Goal: Find contact information: Find contact information

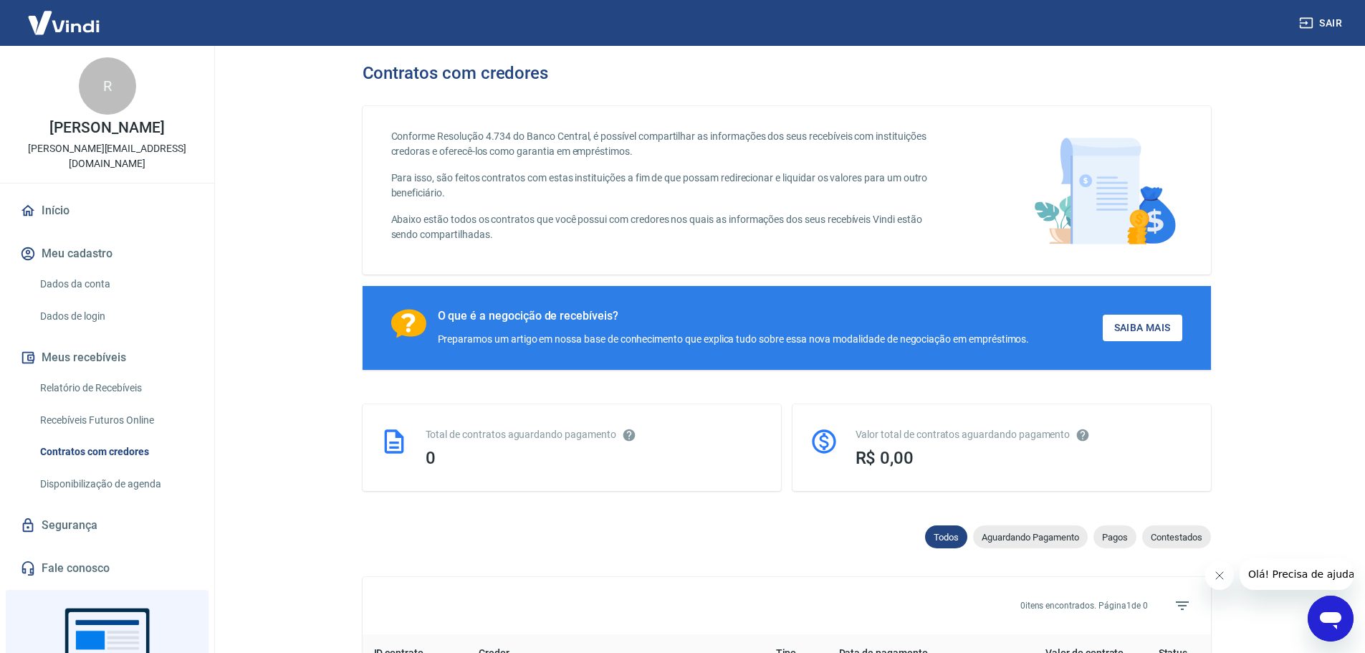
scroll to position [143, 0]
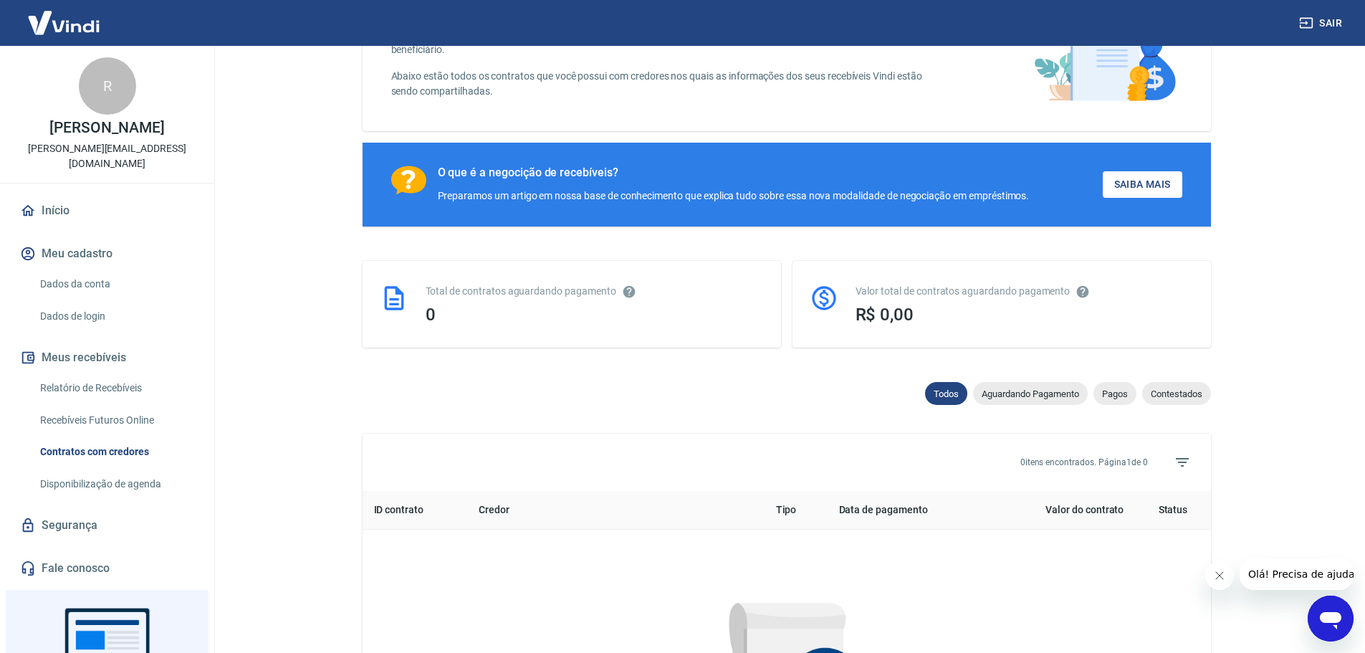
click at [123, 388] on link "Relatório de Recebíveis" at bounding box center [115, 387] width 163 height 29
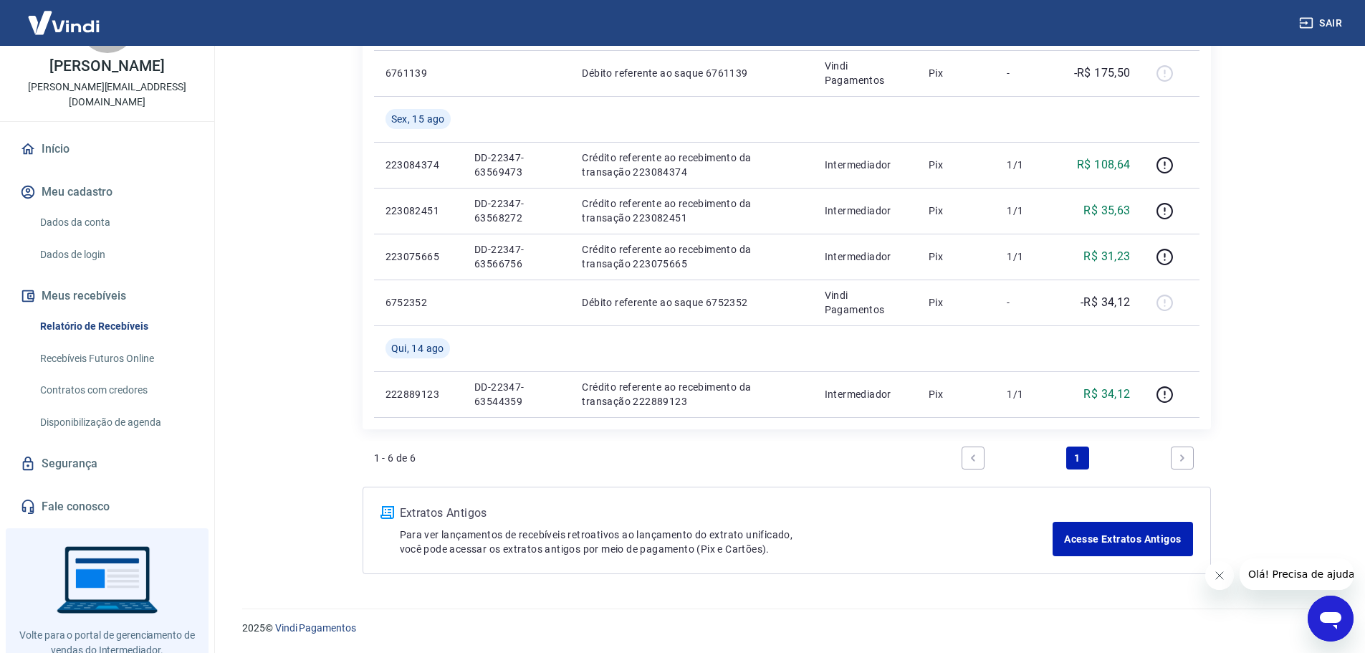
scroll to position [105, 0]
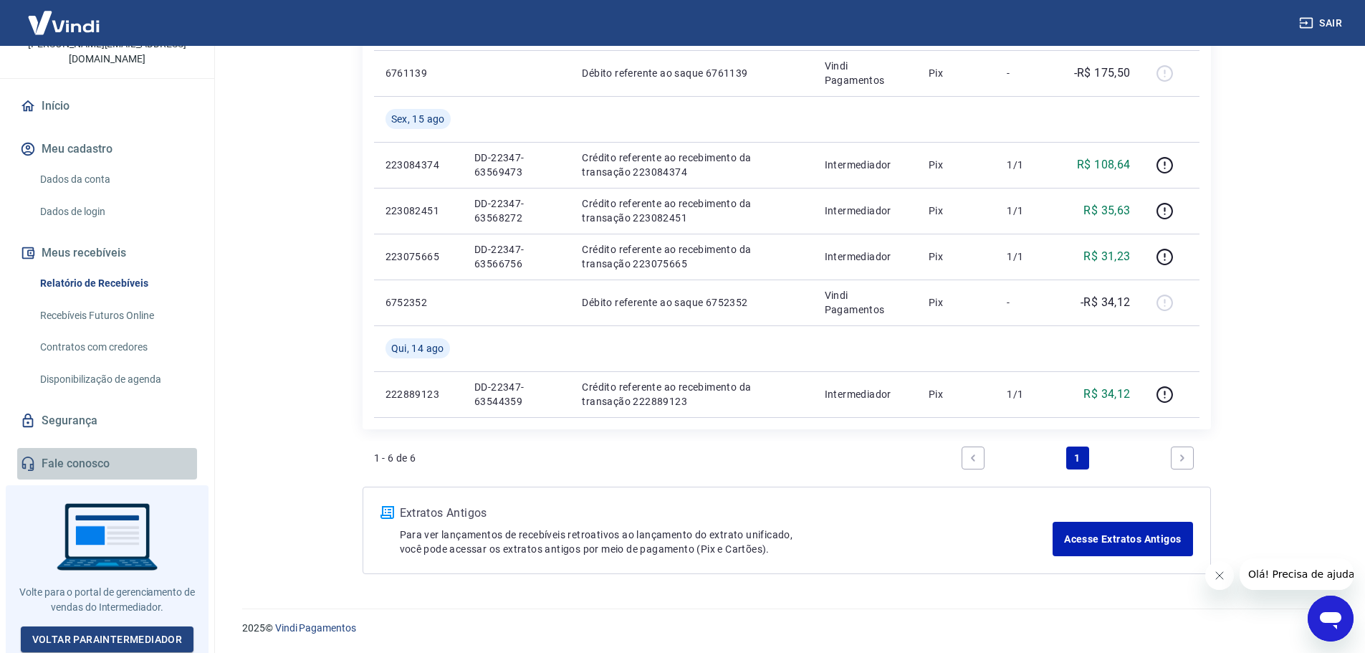
click at [118, 462] on link "Fale conosco" at bounding box center [107, 464] width 180 height 32
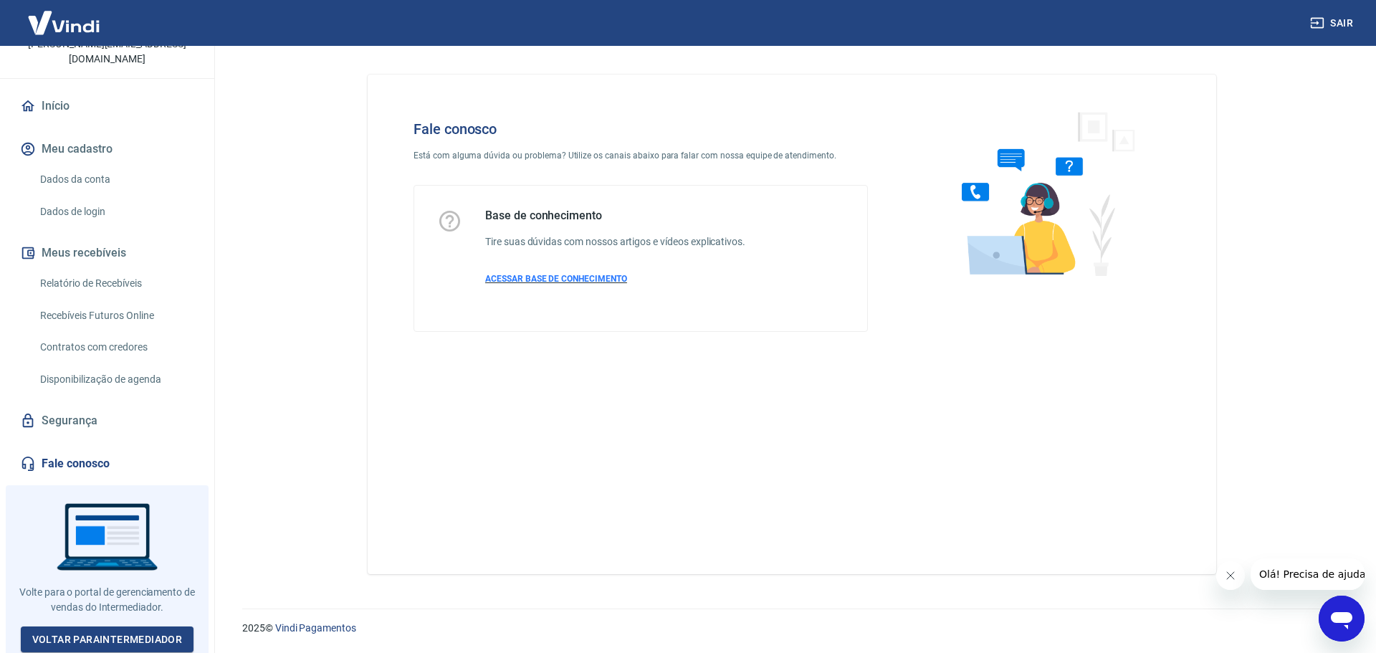
click at [577, 283] on span "ACESSAR BASE DE CONHECIMENTO" at bounding box center [556, 279] width 142 height 10
